Goal: Information Seeking & Learning: Learn about a topic

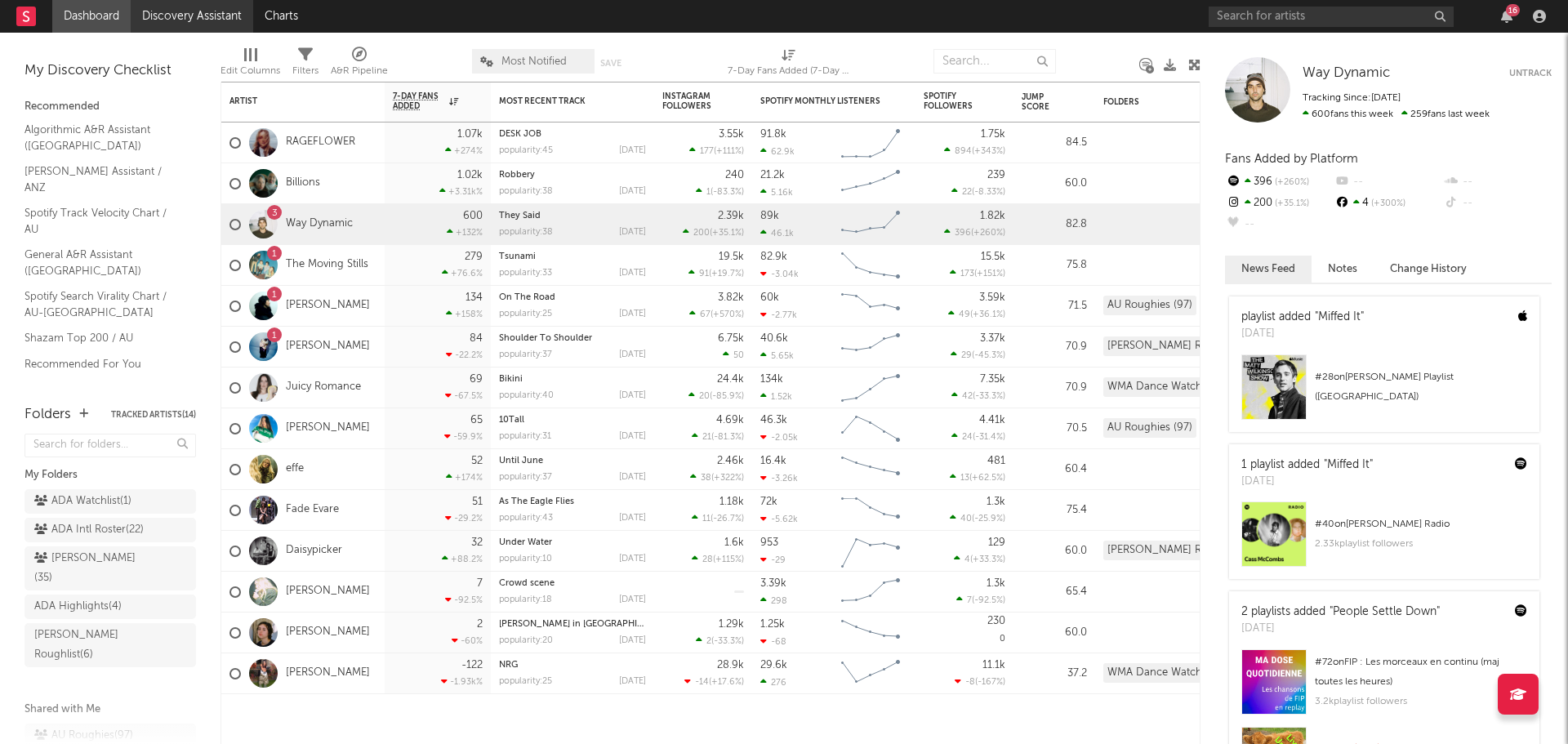
click at [178, 13] on link "Discovery Assistant" at bounding box center [192, 16] width 122 height 33
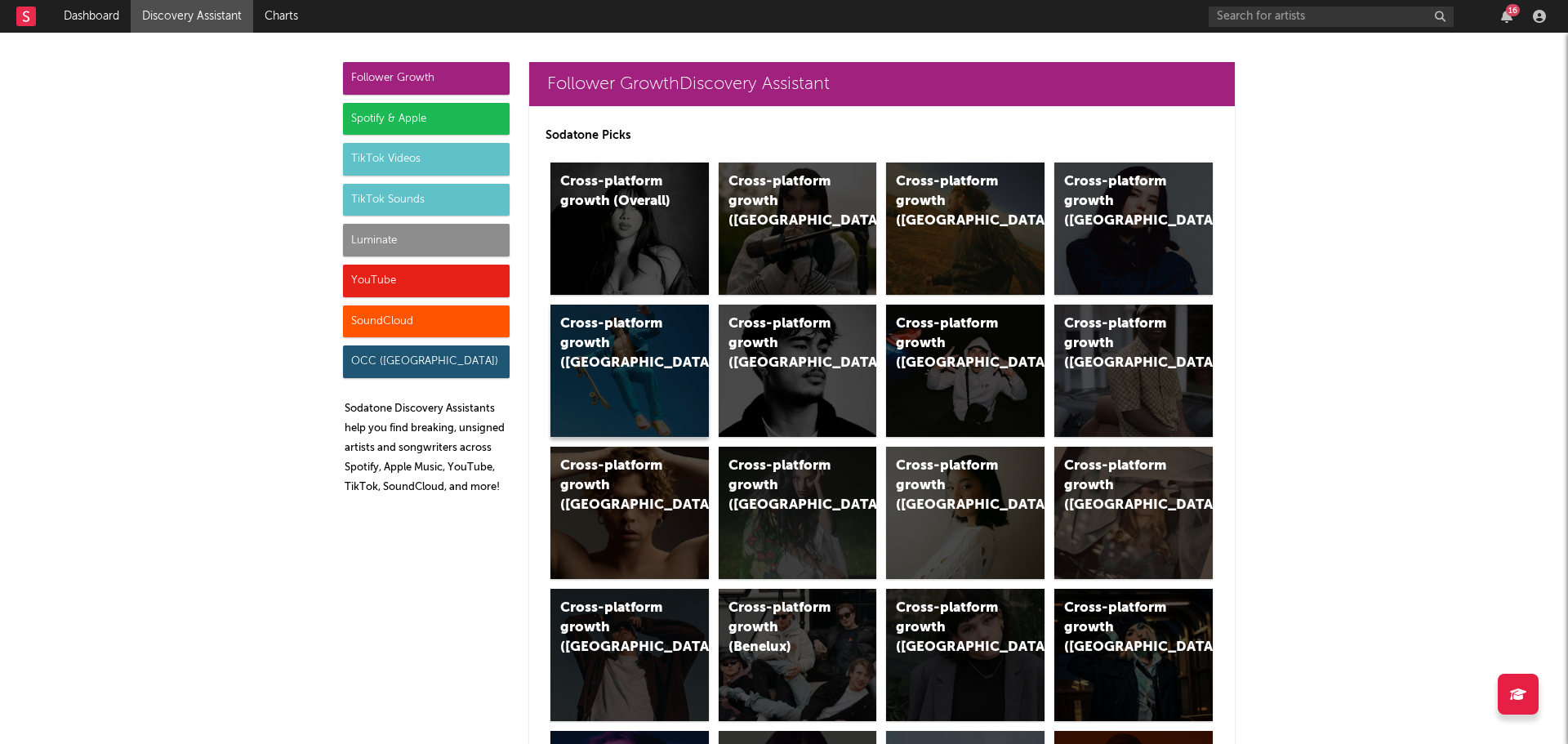
click at [652, 372] on div "Cross-platform growth (Australia)" at bounding box center [615, 344] width 111 height 59
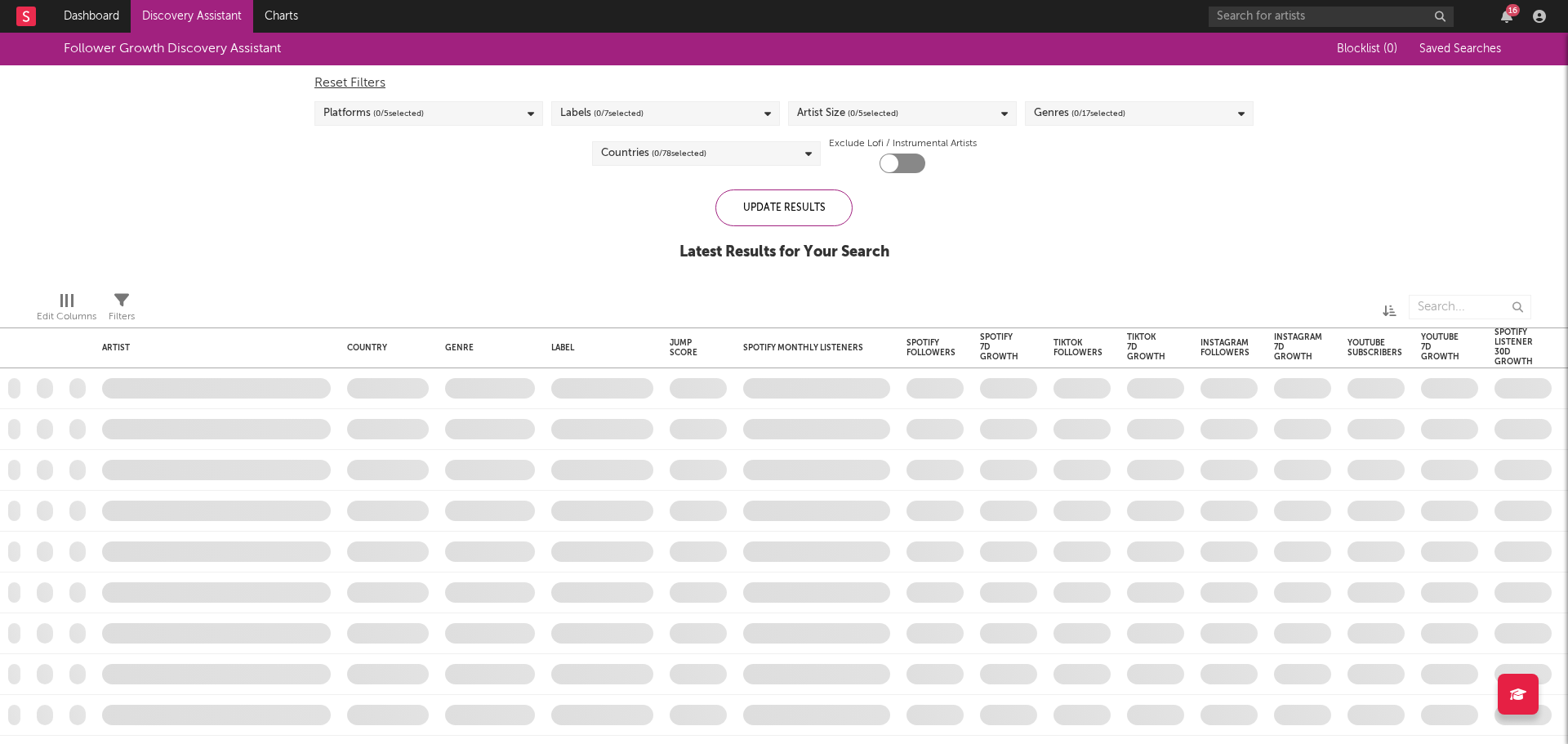
checkbox input "true"
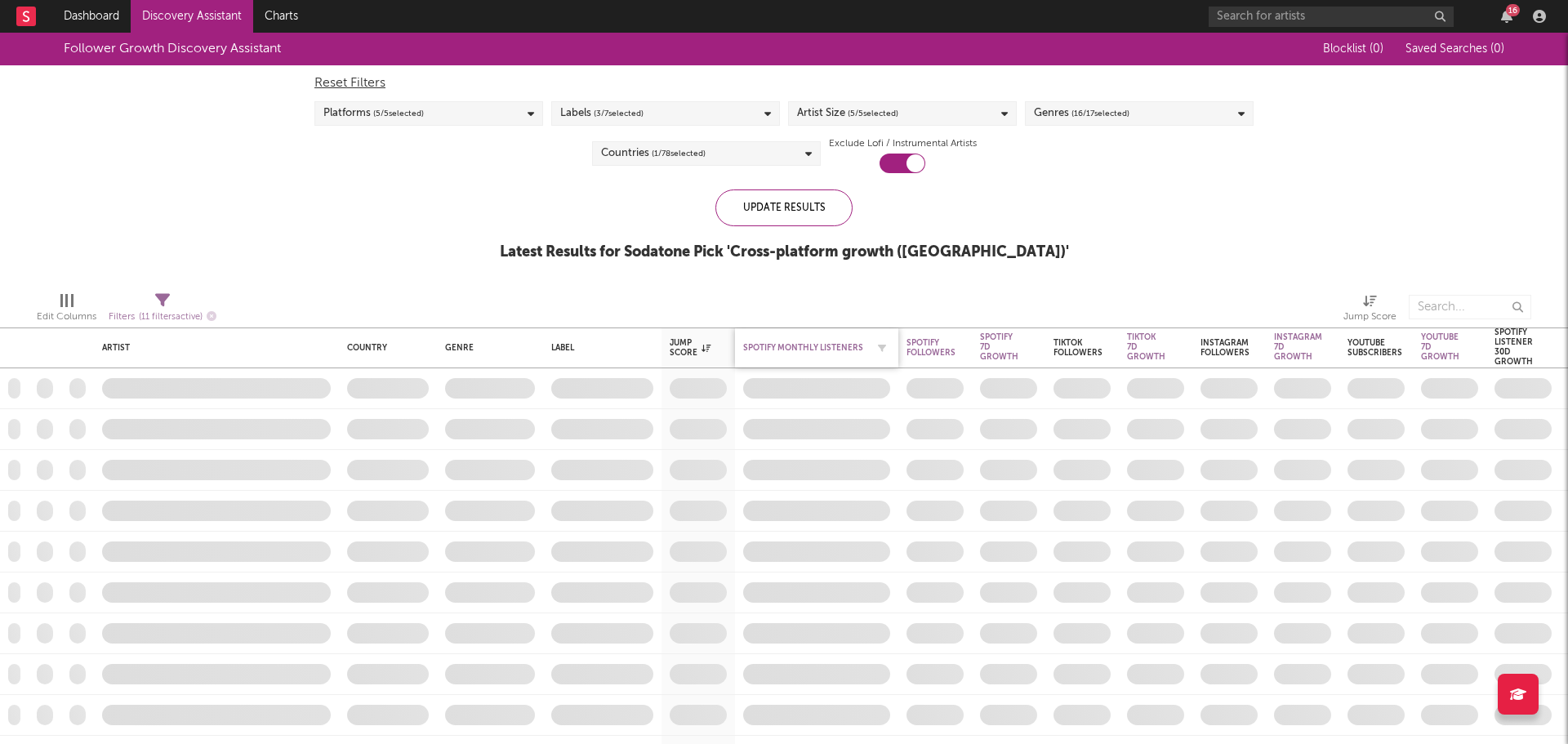
click at [812, 348] on div "Spotify Monthly Listeners" at bounding box center [804, 348] width 122 height 10
click at [793, 341] on div "Spotify Monthly Listeners" at bounding box center [816, 348] width 147 height 34
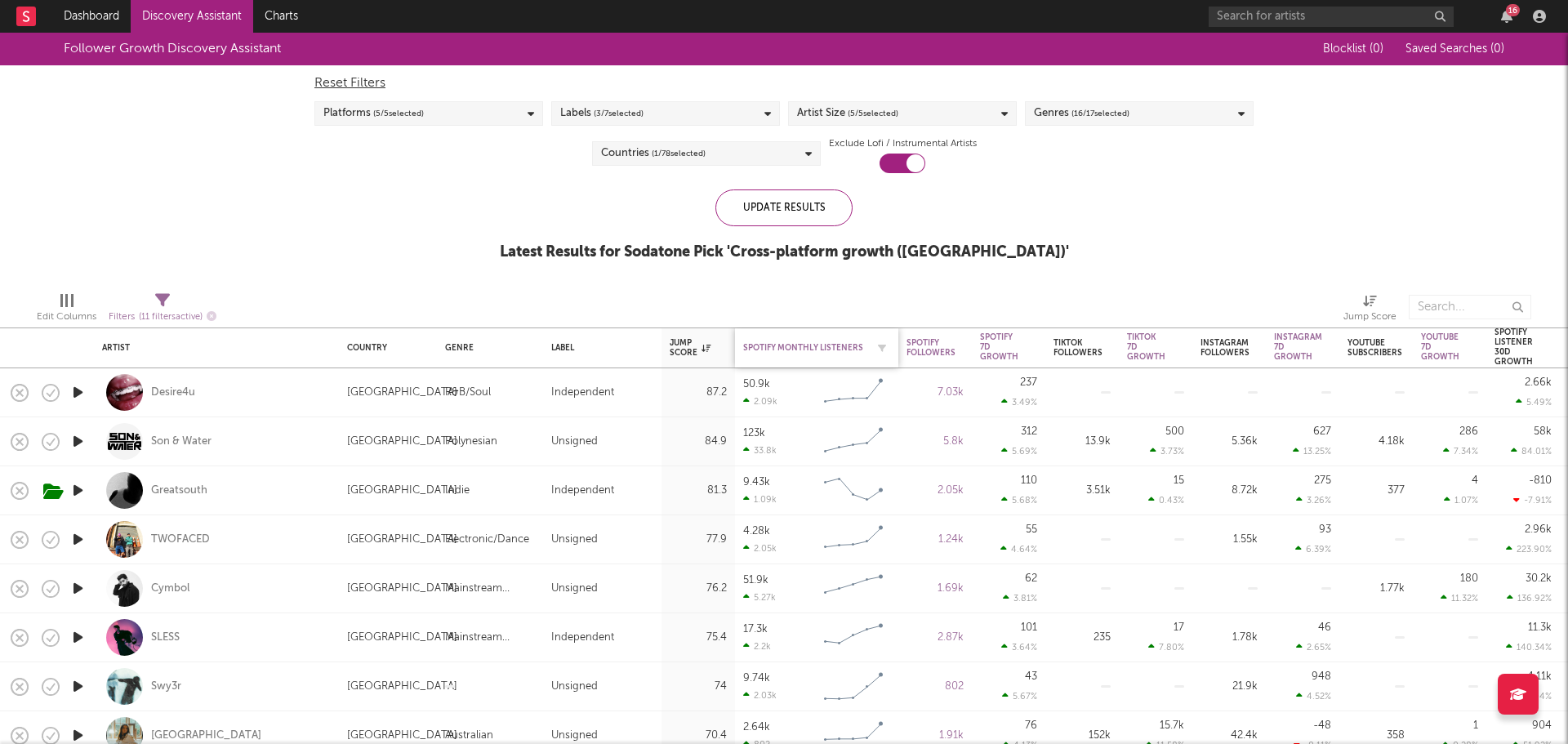
click at [793, 345] on div "Spotify Monthly Listeners" at bounding box center [804, 348] width 122 height 10
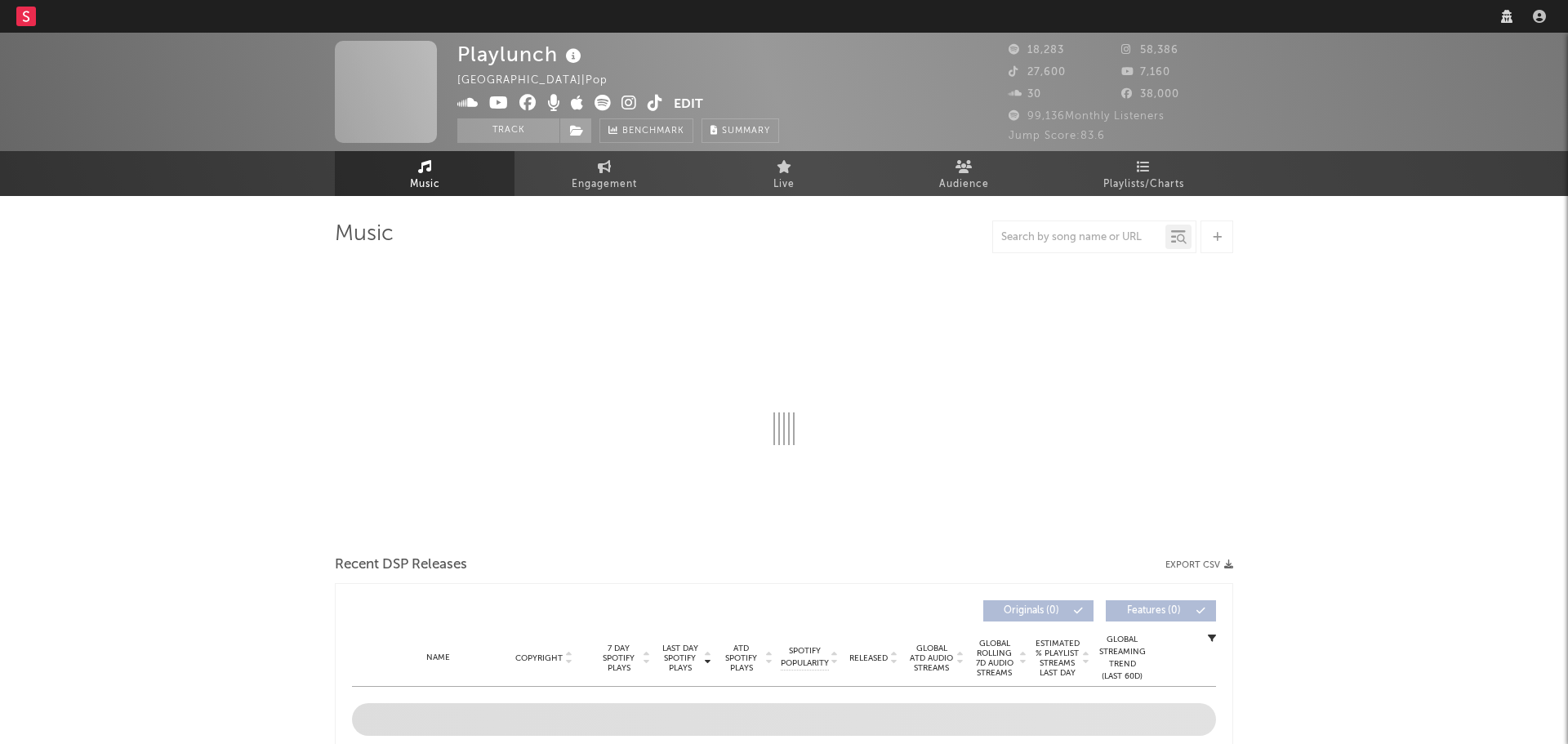
select select "1w"
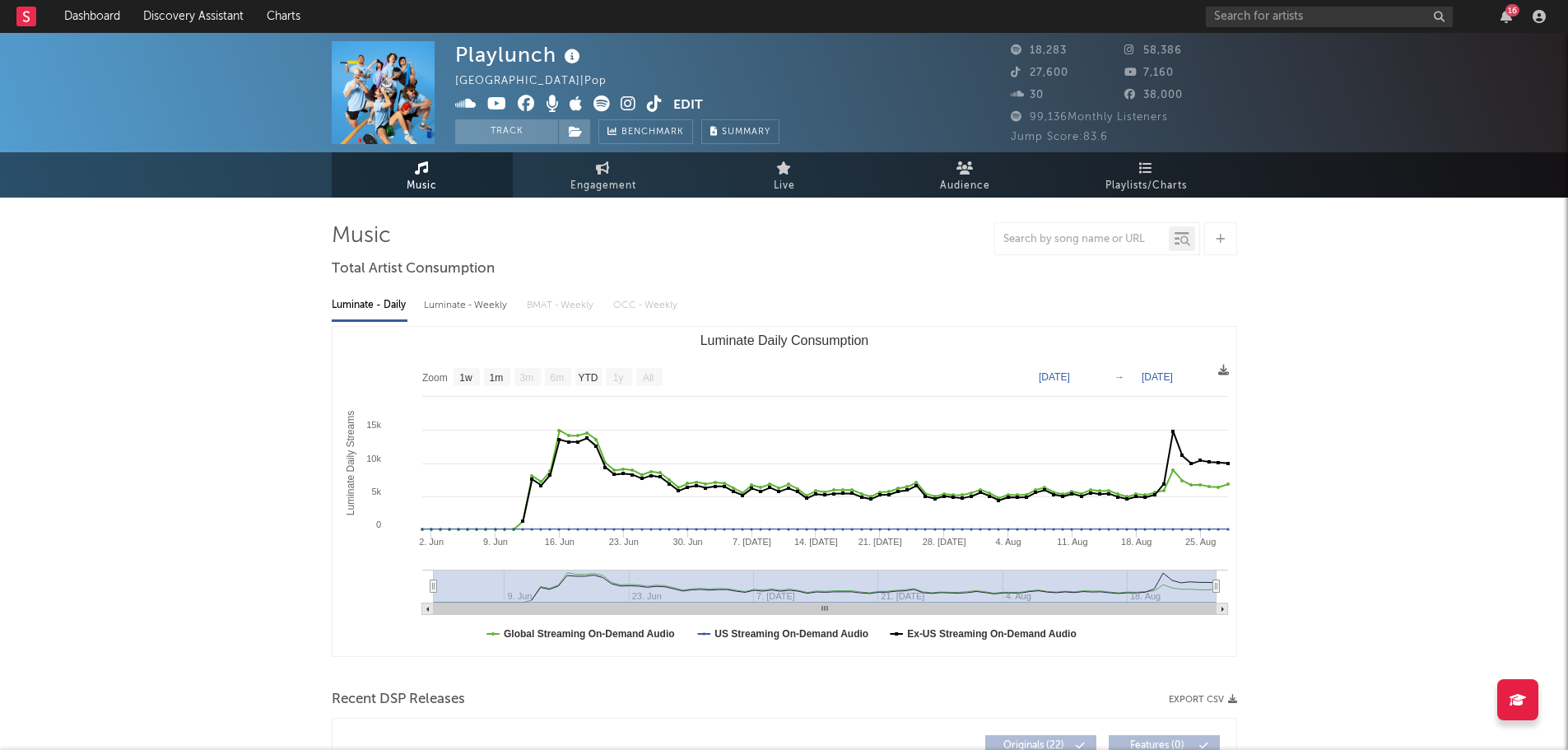
click at [404, 88] on img at bounding box center [383, 92] width 103 height 103
click at [627, 104] on icon at bounding box center [629, 103] width 16 height 17
